Goal: Find specific page/section: Find specific page/section

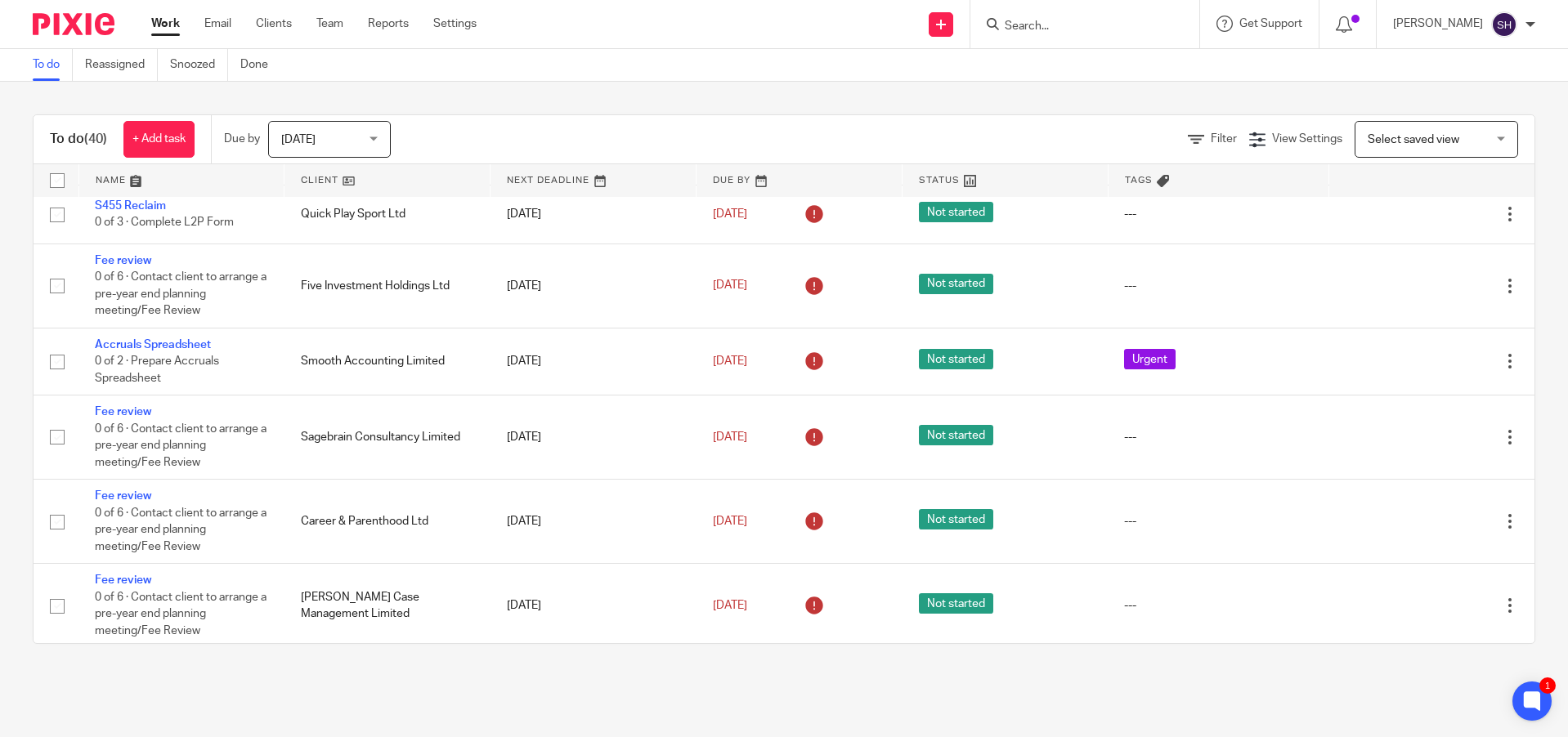
scroll to position [409, 0]
click at [1087, 28] on input "Search" at bounding box center [1076, 27] width 147 height 14
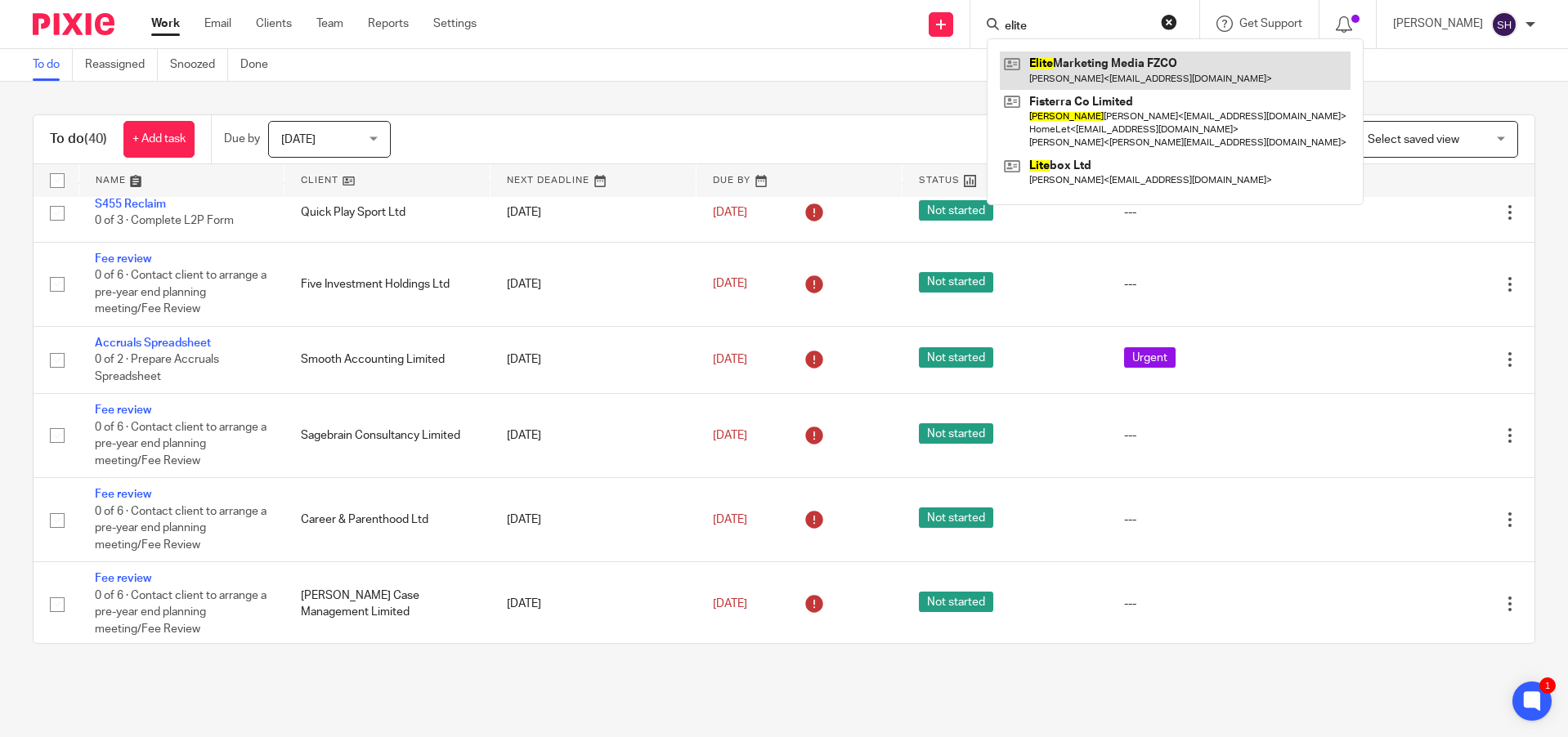
type input "elite"
click at [1155, 67] on link at bounding box center [1175, 70] width 351 height 38
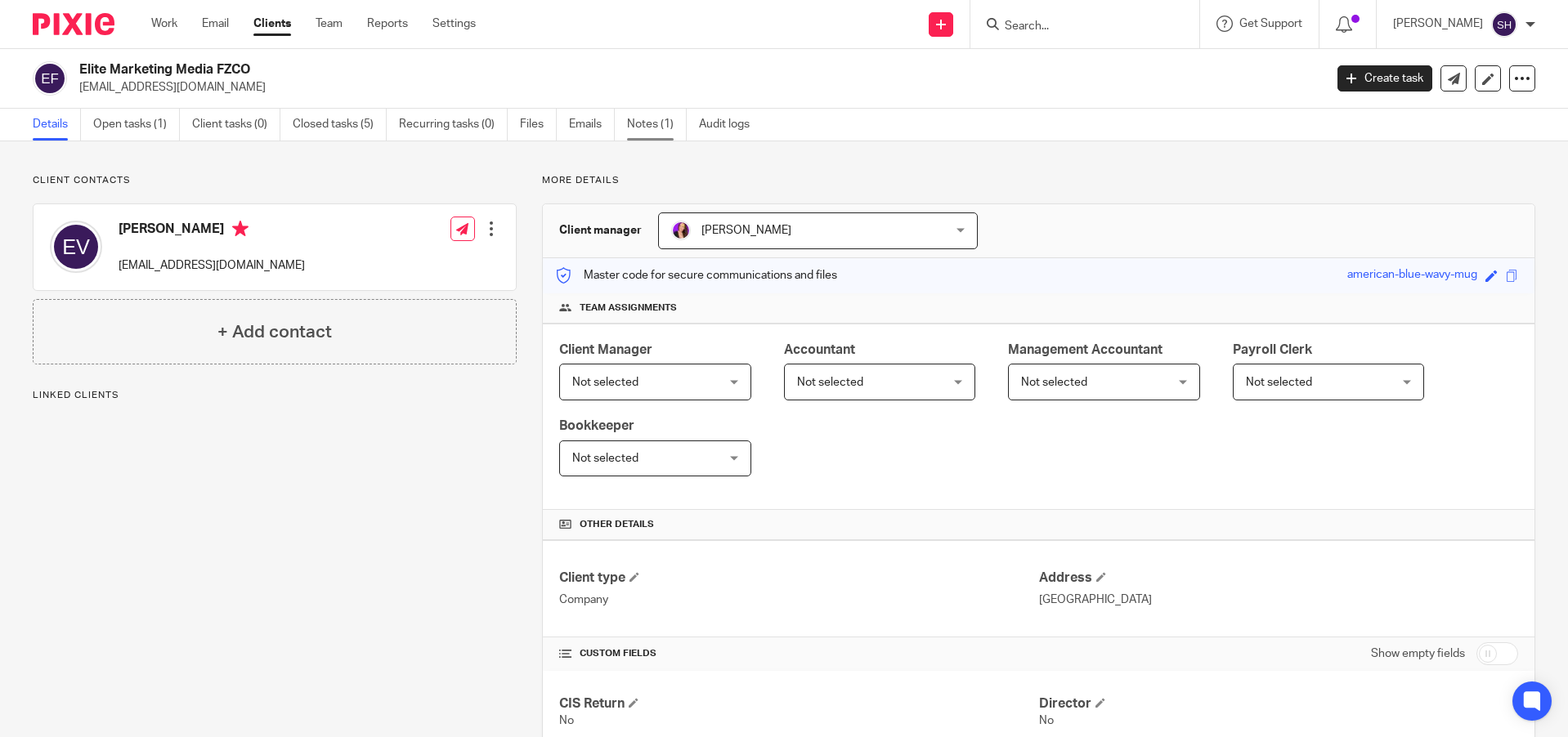
click at [639, 124] on link "Notes (1)" at bounding box center [657, 124] width 60 height 32
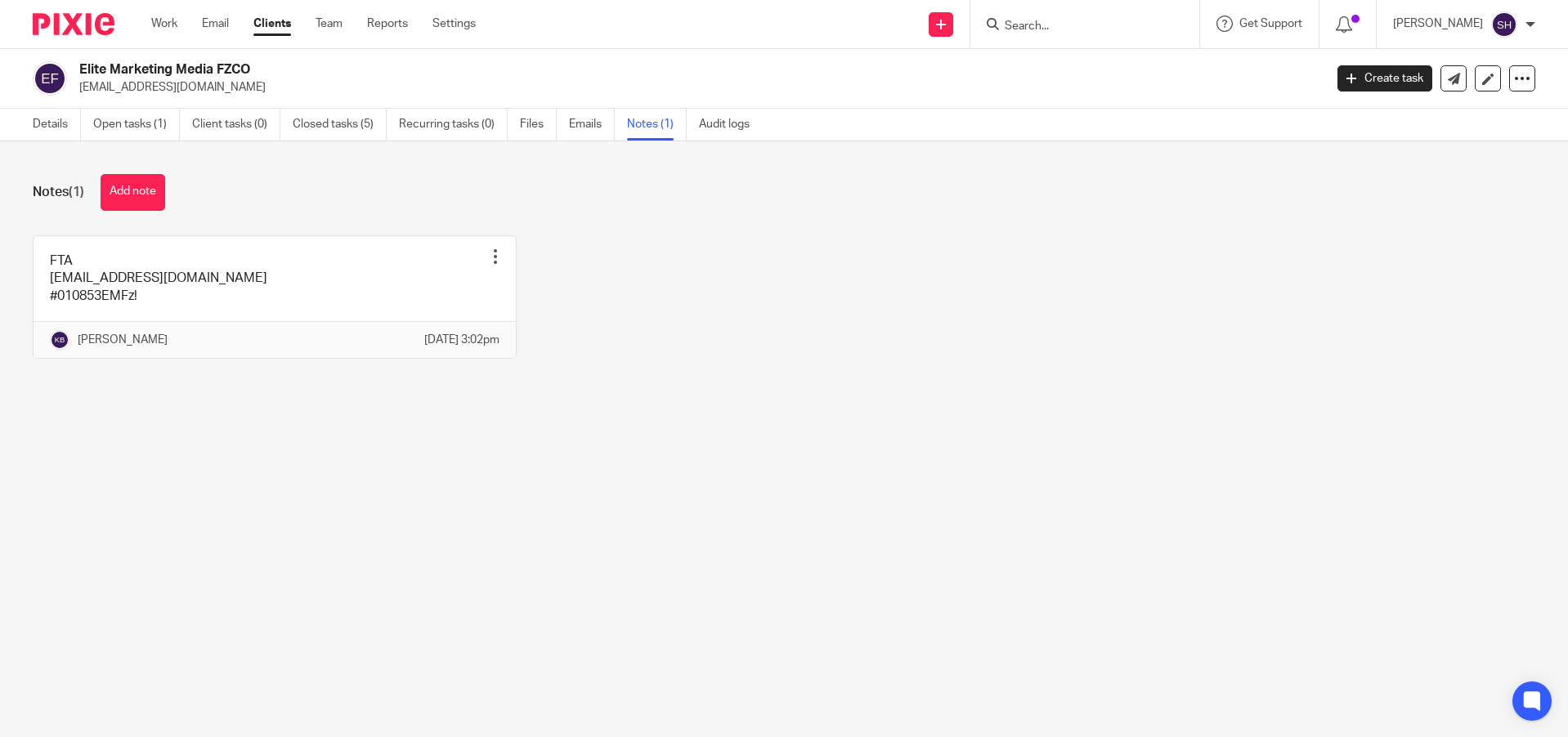
click at [225, 311] on link at bounding box center [274, 297] width 482 height 122
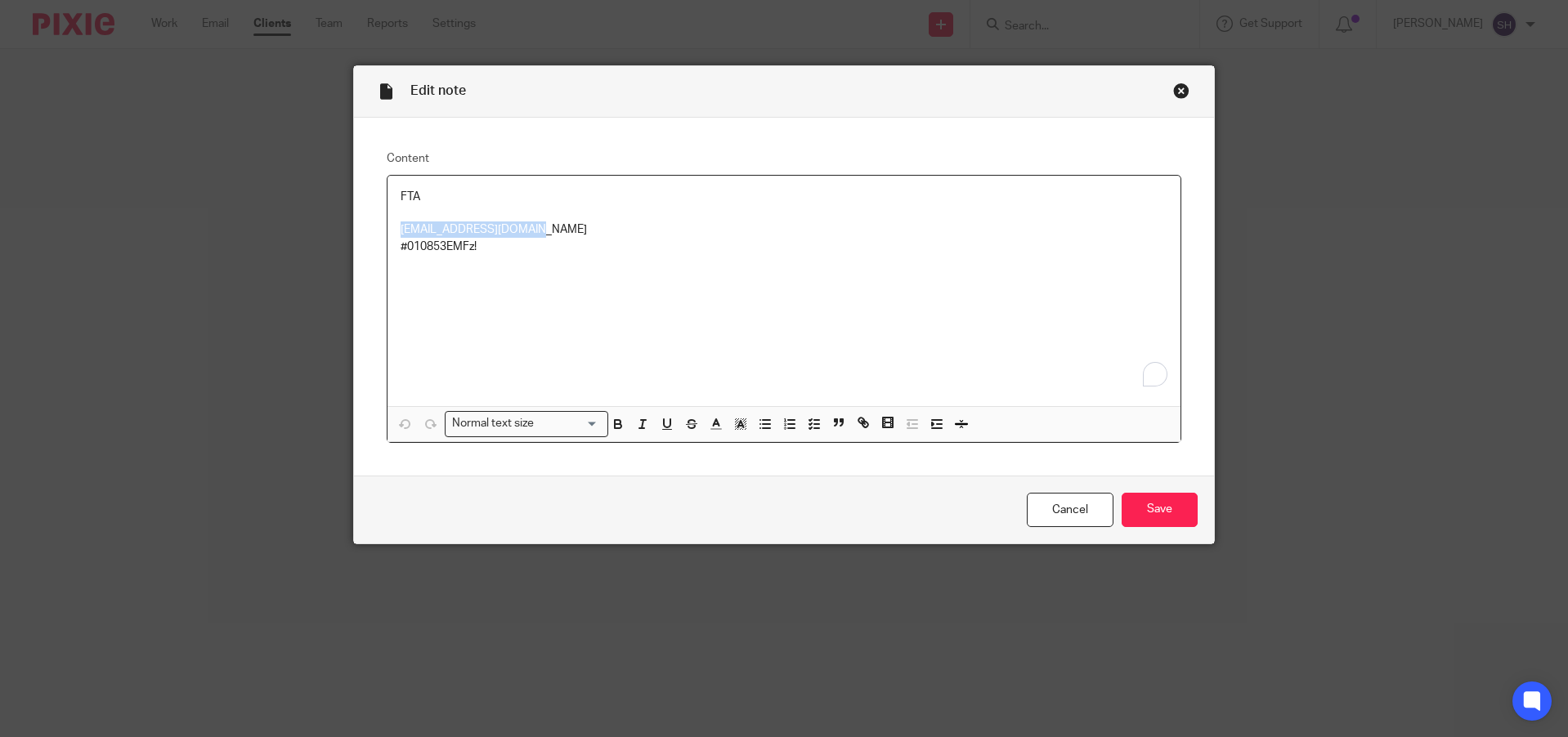
click at [287, 234] on div "Edit note Content FTA eros@marketingmedia.co #010853EMFz! Normal text size Load…" at bounding box center [784, 368] width 1568 height 737
